Goal: Navigation & Orientation: Go to known website

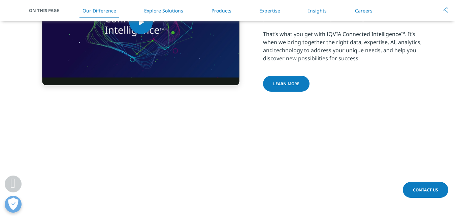
scroll to position [371, 0]
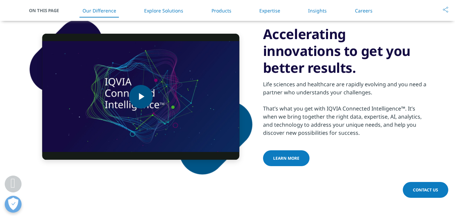
click at [141, 97] on span "Video Player" at bounding box center [141, 97] width 0 height 0
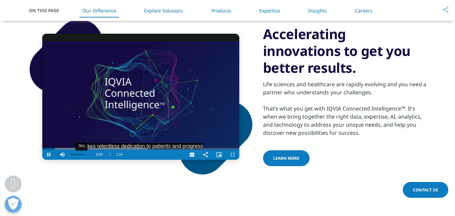
click at [81, 153] on div "78%" at bounding box center [77, 155] width 17 height 10
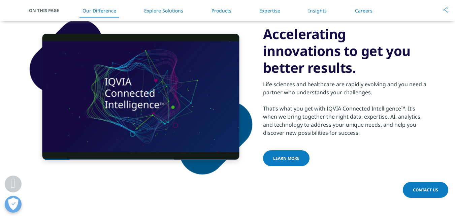
scroll to position [357, 0]
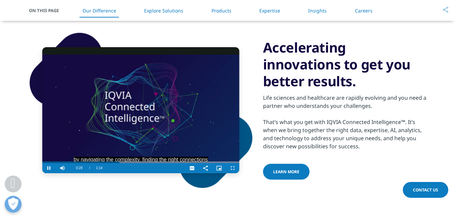
click at [147, 102] on video "Video Player" at bounding box center [140, 110] width 197 height 126
